Goal: Check status: Check status

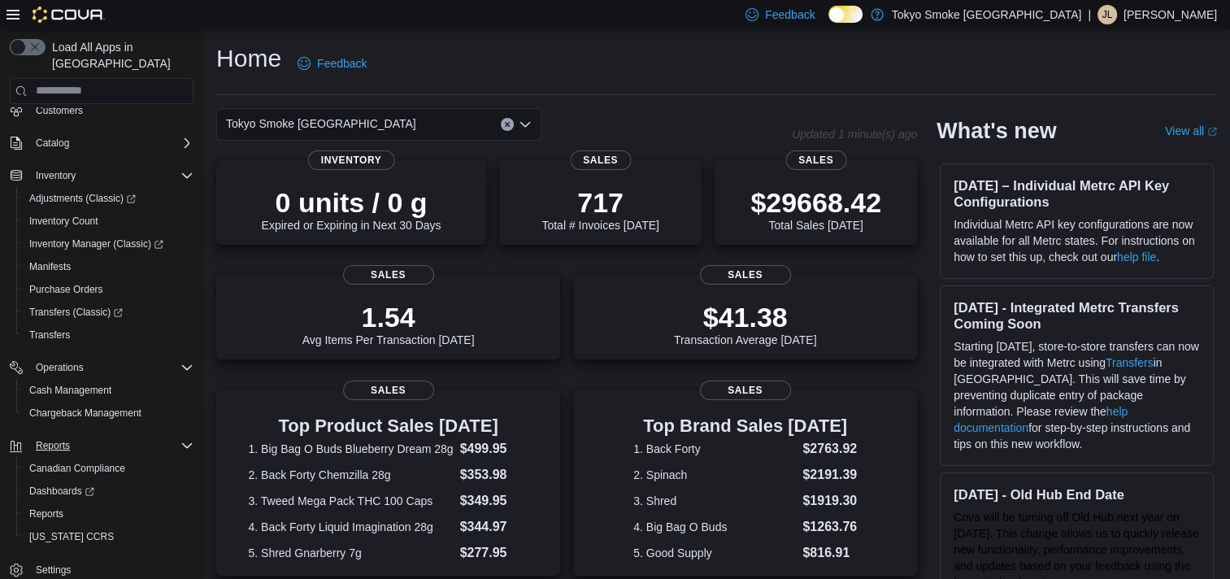
scroll to position [82, 0]
click at [70, 503] on div "Reports" at bounding box center [108, 513] width 171 height 20
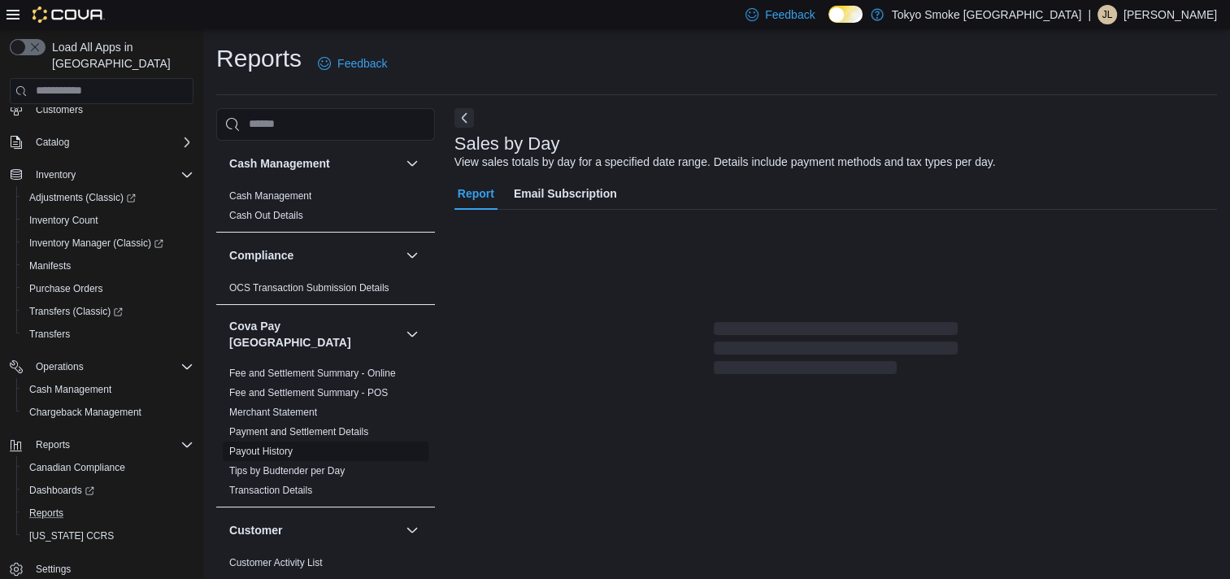
scroll to position [8, 0]
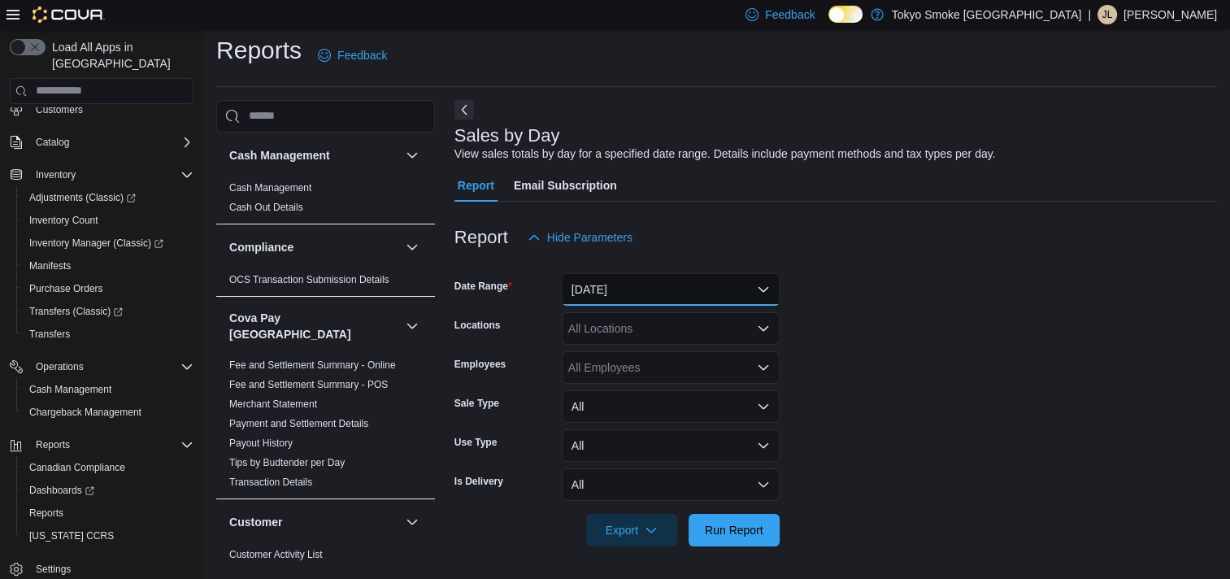
click at [628, 298] on button "[DATE]" at bounding box center [671, 289] width 218 height 33
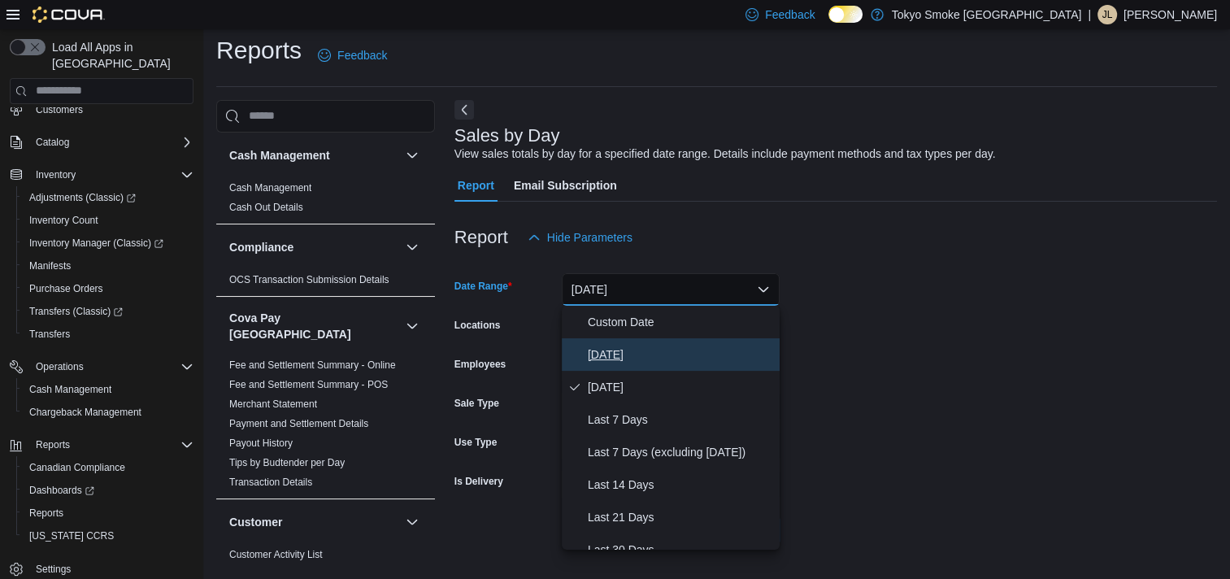
click at [616, 358] on span "[DATE]" at bounding box center [680, 355] width 185 height 20
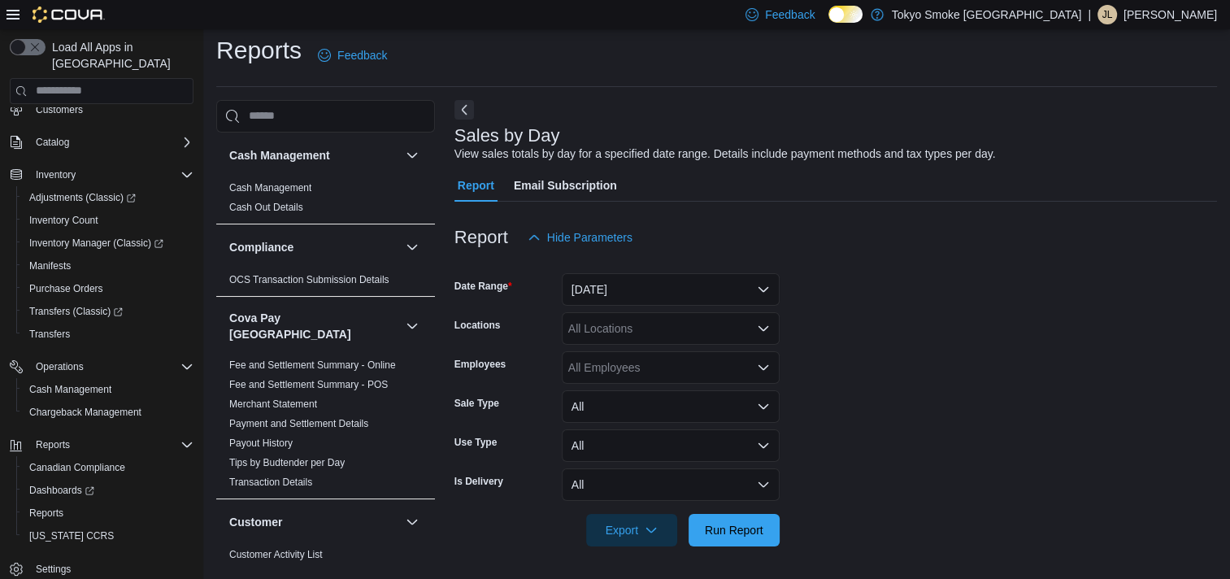
click at [616, 332] on div "All Locations" at bounding box center [671, 328] width 218 height 33
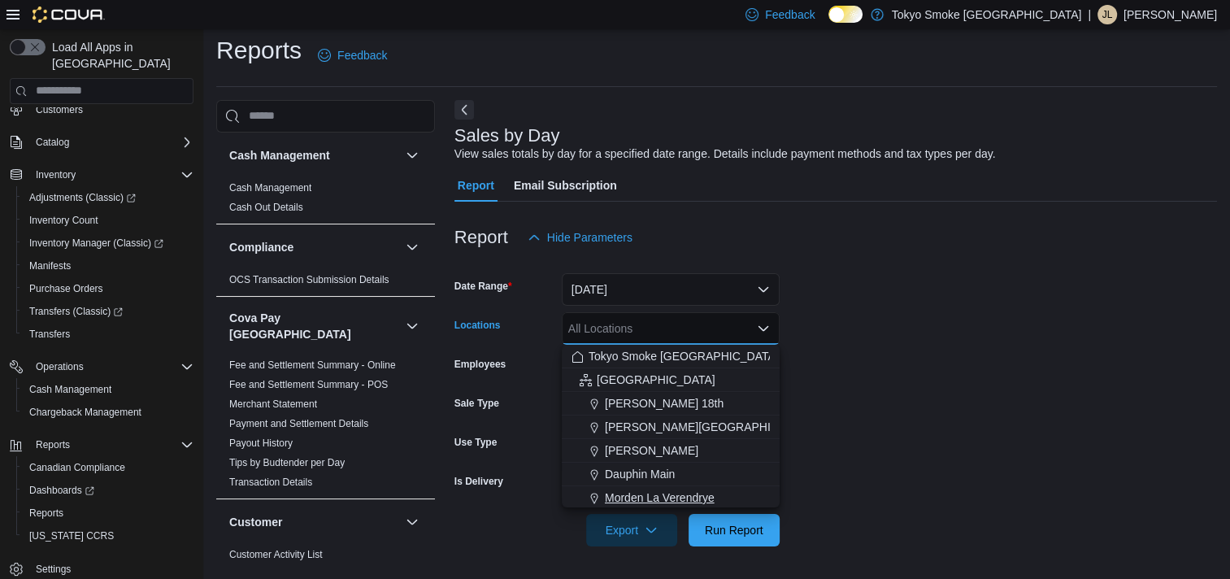
click at [617, 498] on span "Morden La Verendrye" at bounding box center [660, 497] width 110 height 16
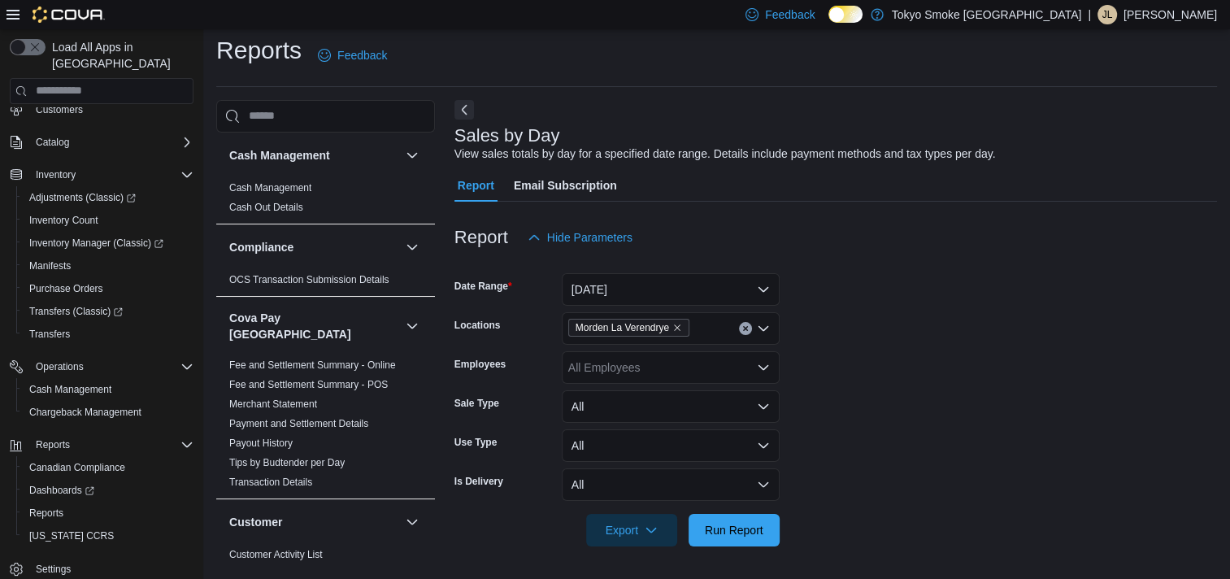
drag, startPoint x: 974, startPoint y: 428, endPoint x: 959, endPoint y: 429, distance: 15.5
click at [972, 428] on form "Date Range [DATE] Locations [GEOGRAPHIC_DATA] [GEOGRAPHIC_DATA] Employees All E…" at bounding box center [835, 400] width 762 height 293
click at [722, 539] on span "Run Report" at bounding box center [734, 529] width 72 height 33
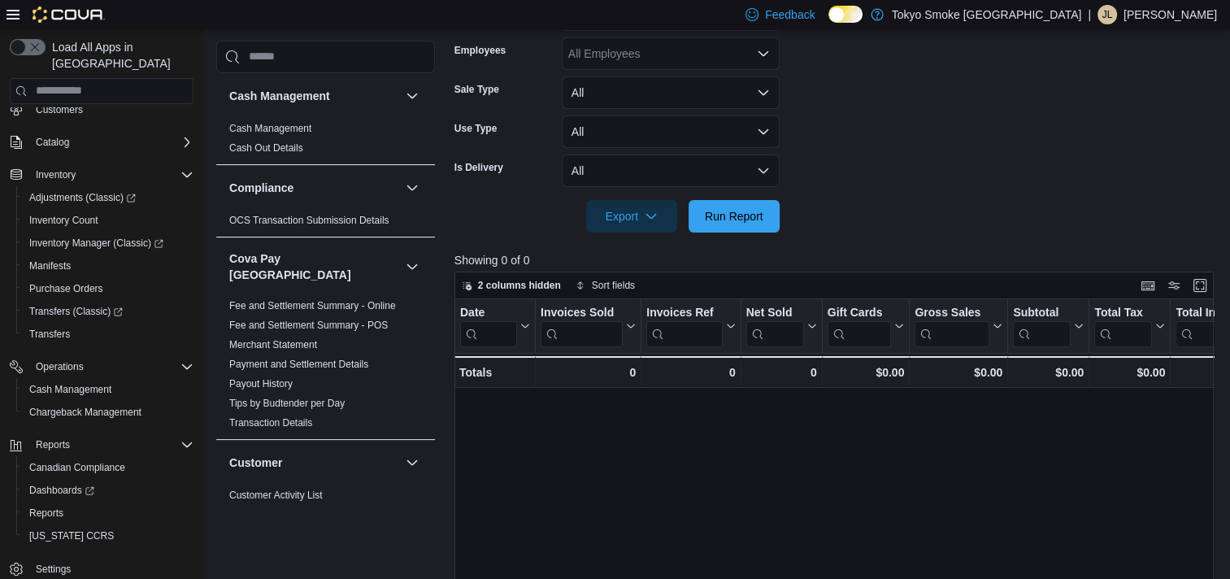
scroll to position [171, 0]
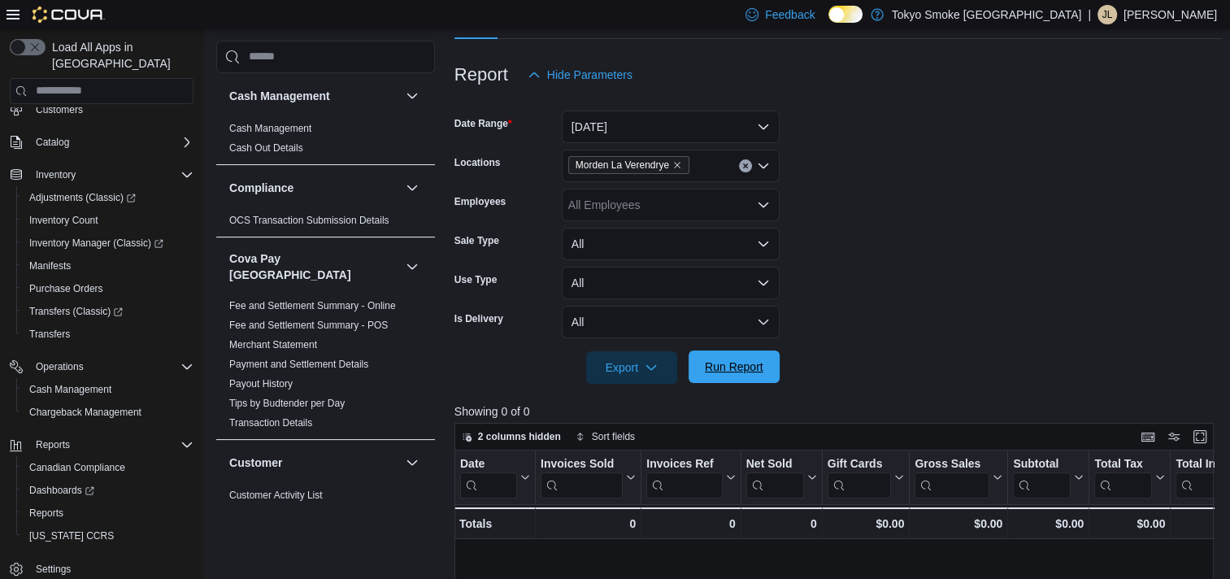
click at [755, 355] on span "Run Report" at bounding box center [734, 366] width 72 height 33
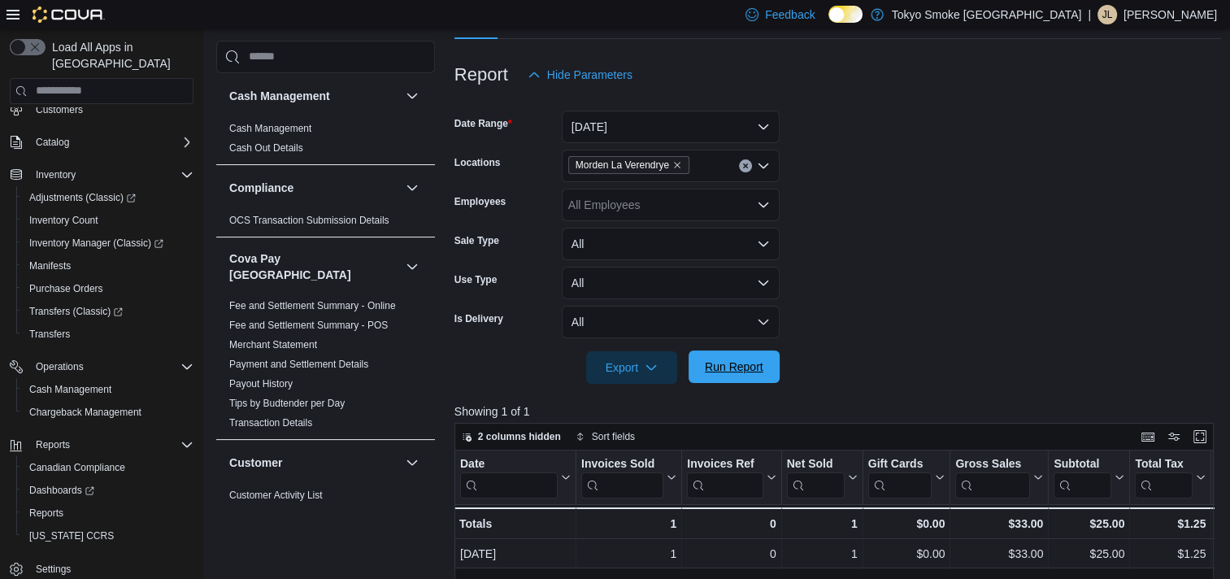
click at [746, 360] on span "Run Report" at bounding box center [734, 366] width 59 height 16
